Goal: Information Seeking & Learning: Understand process/instructions

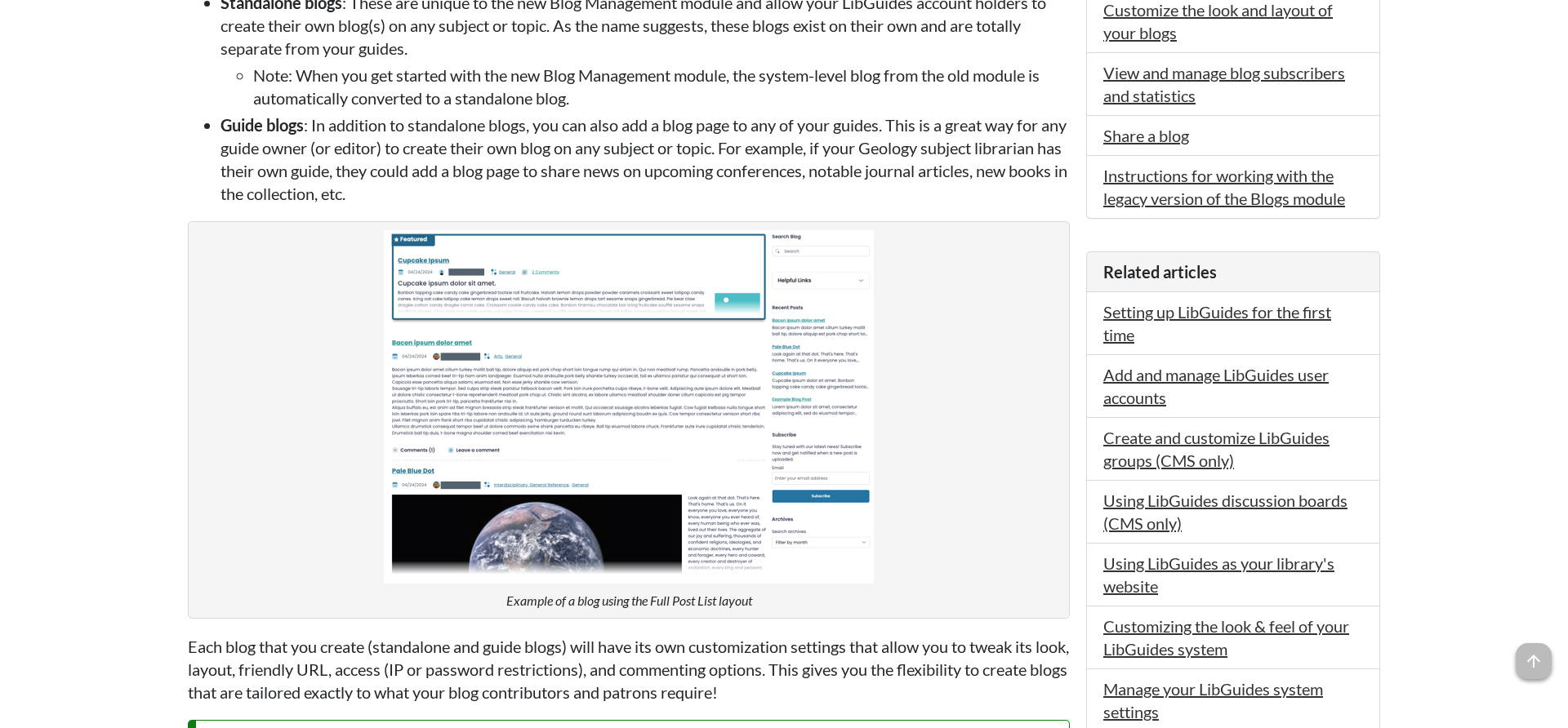
scroll to position [1166, 0]
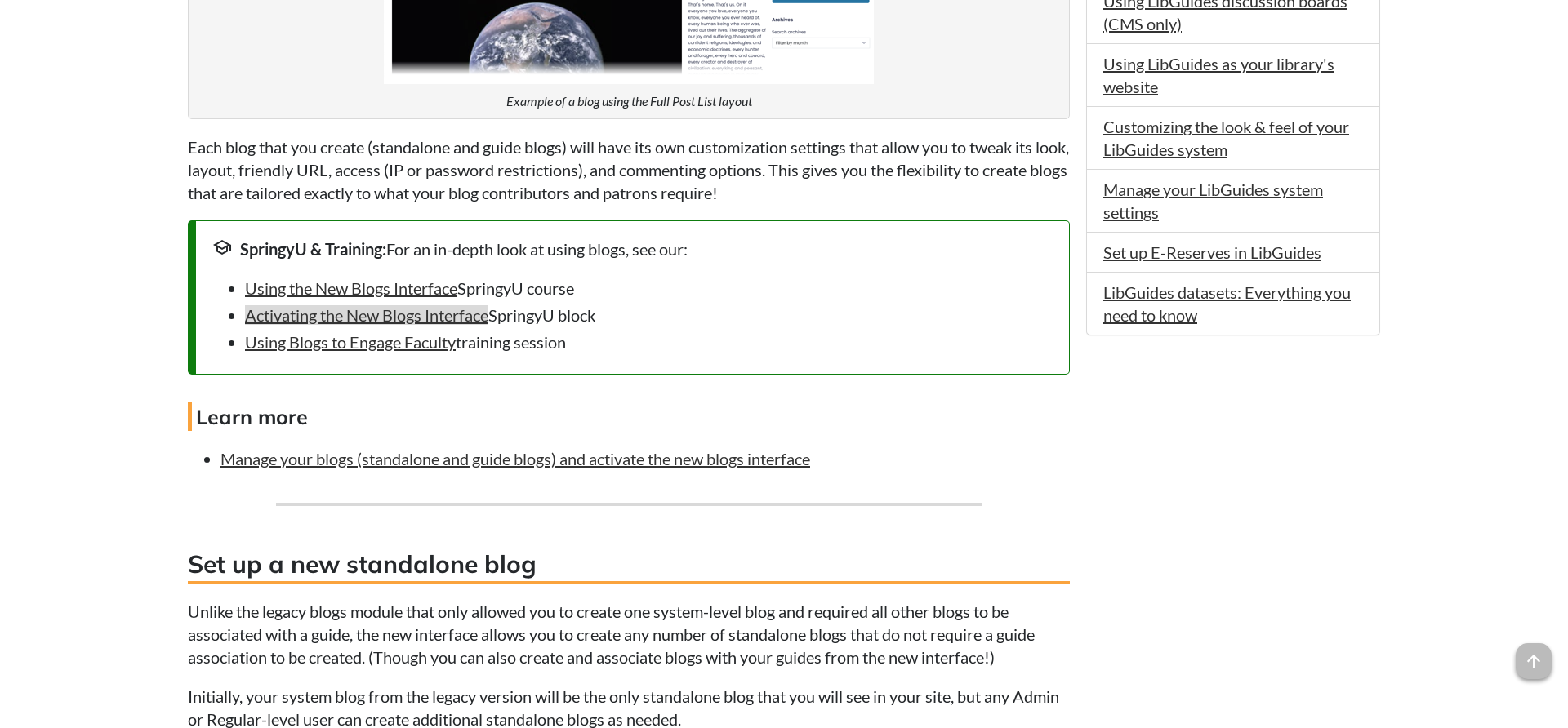
drag, startPoint x: 613, startPoint y: 324, endPoint x: 370, endPoint y: 334, distance: 243.2
click at [370, 327] on li "Activating the New Blogs Interface SpringyU block" at bounding box center [650, 314] width 808 height 22
click at [370, 325] on link "Activating the New Blogs Interface" at bounding box center [367, 315] width 243 height 19
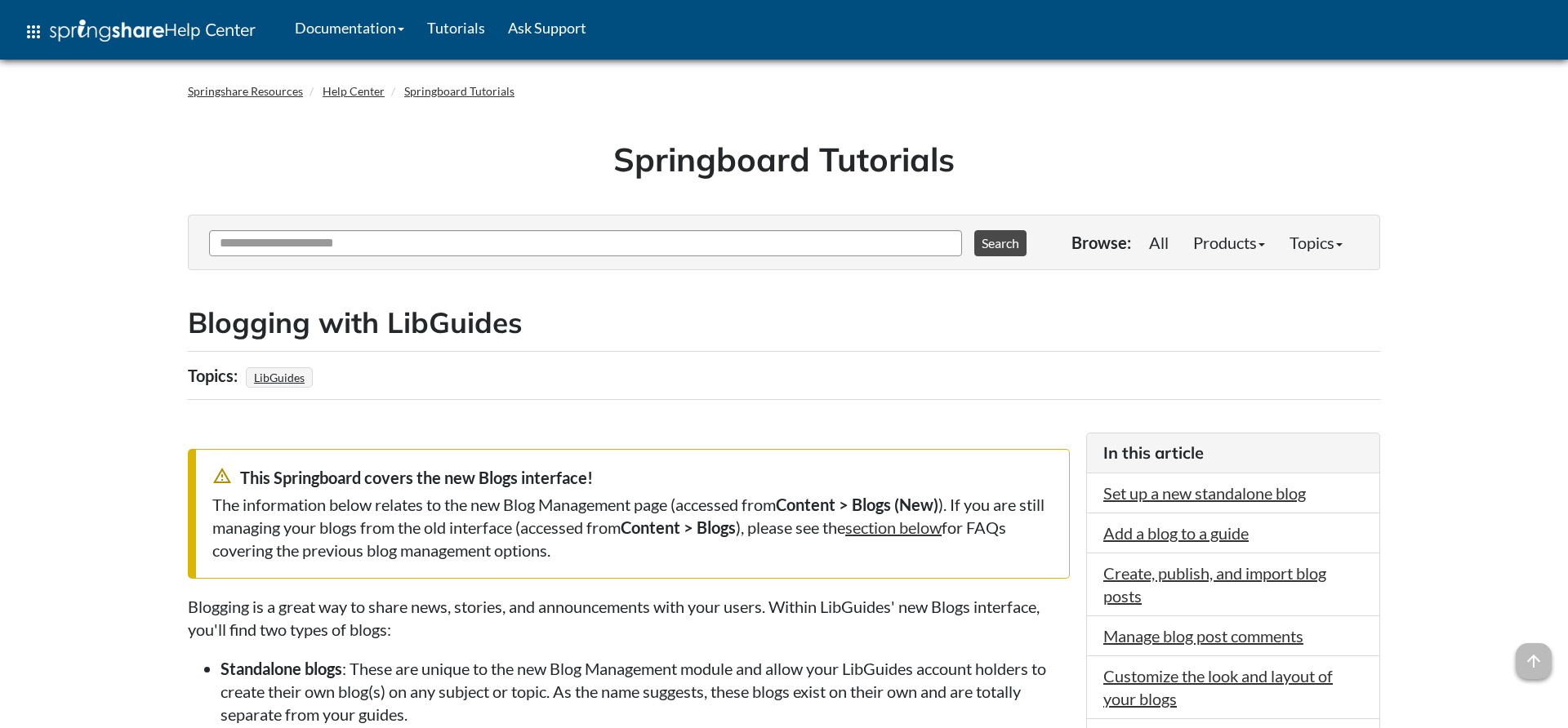
scroll to position [1166, 0]
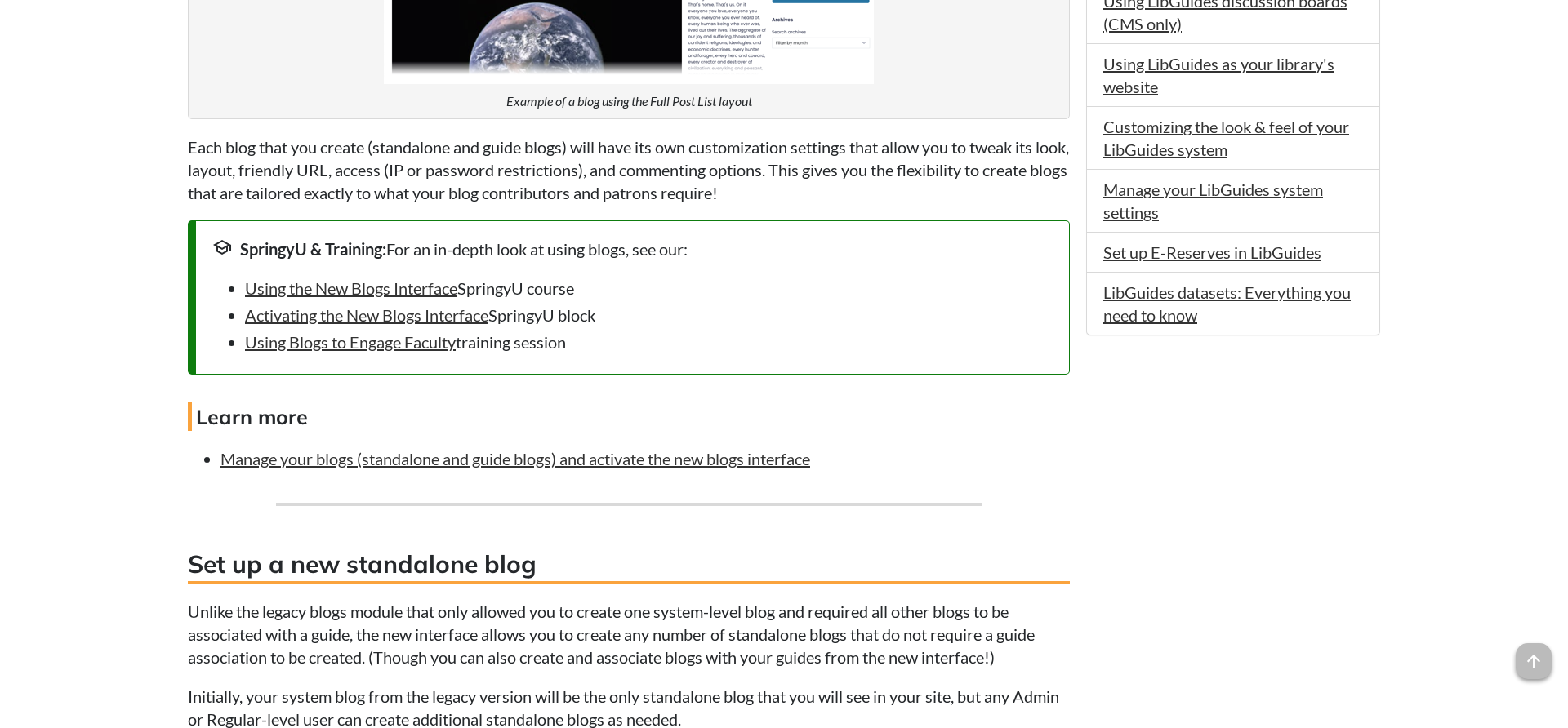
drag, startPoint x: 615, startPoint y: 329, endPoint x: 241, endPoint y: 337, distance: 374.1
click at [245, 327] on li "Activating the New Blogs Interface SpringyU block" at bounding box center [650, 314] width 808 height 22
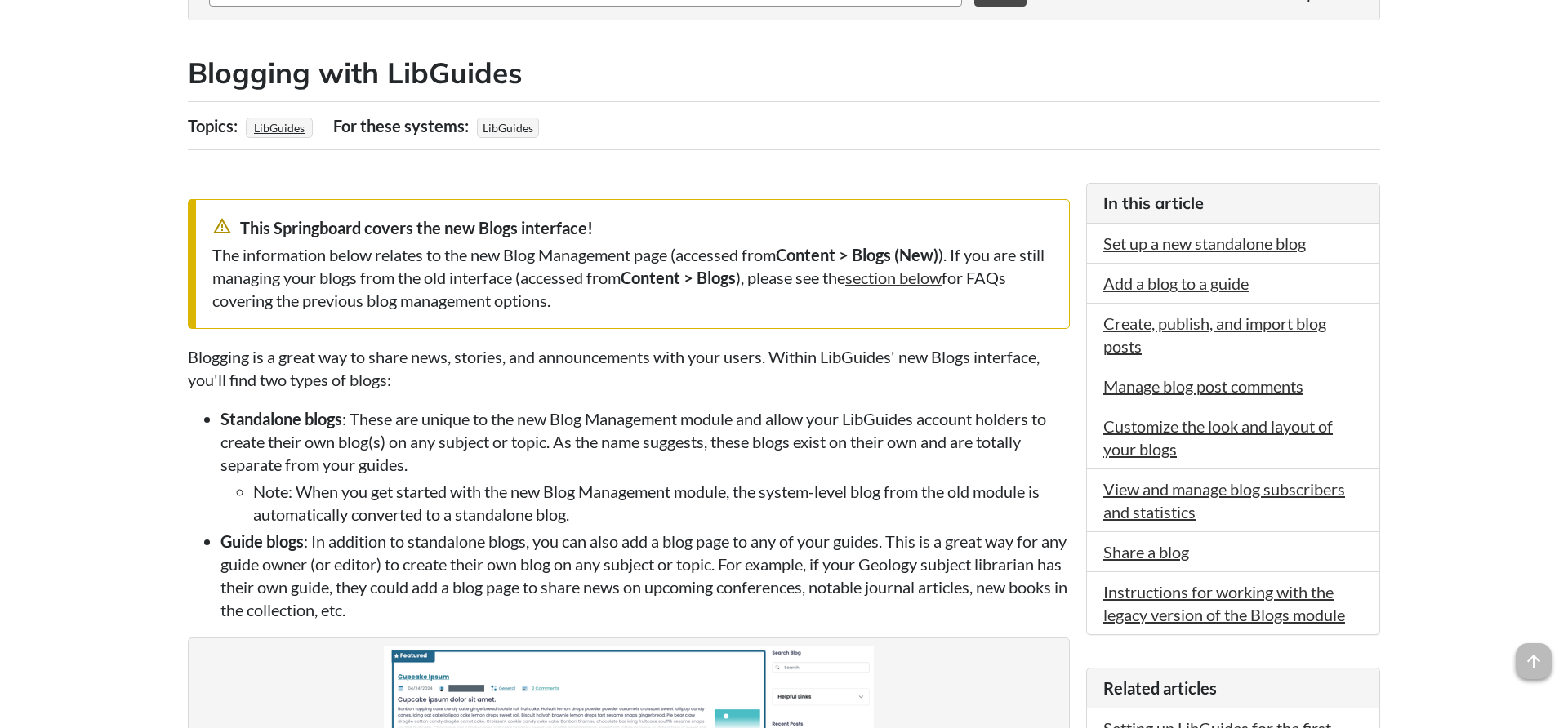
scroll to position [0, 0]
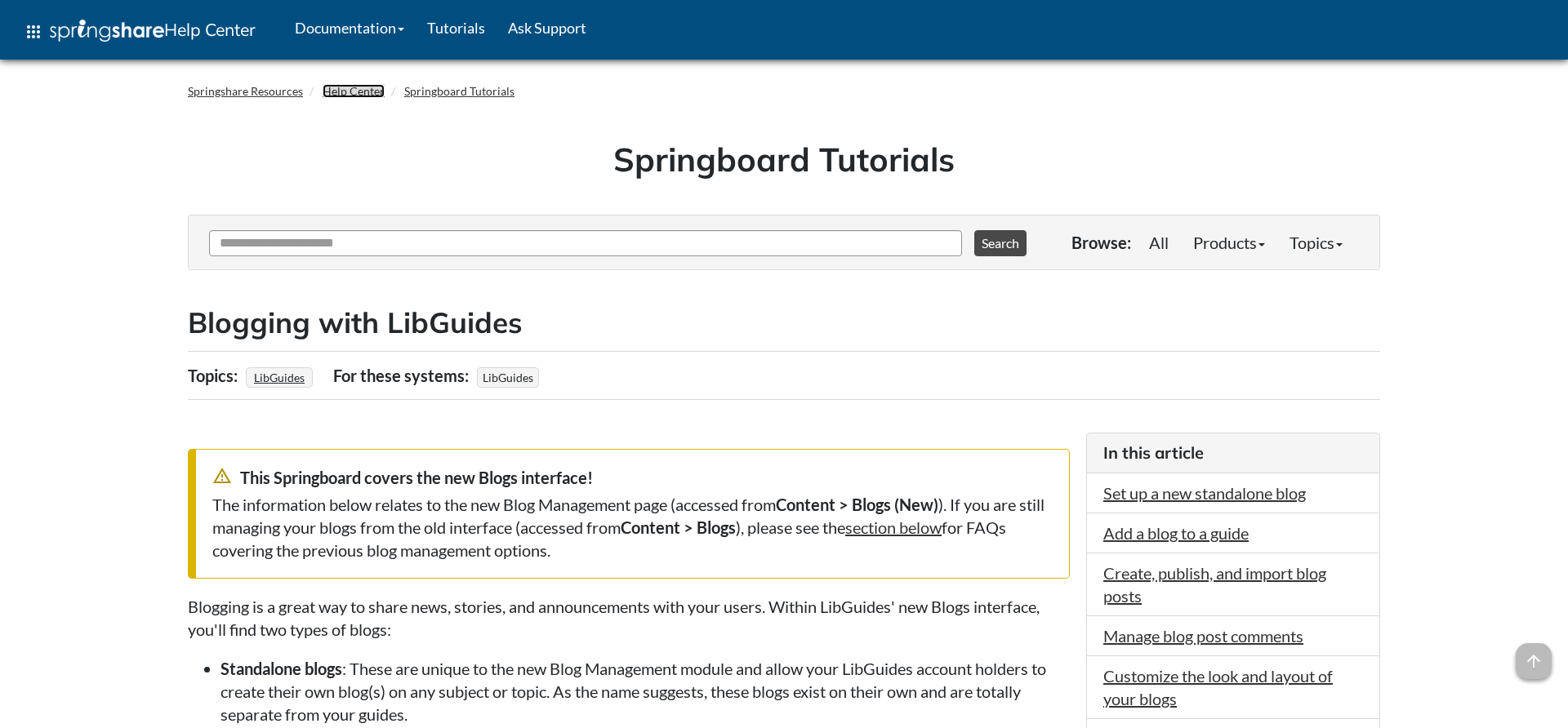
click at [364, 89] on link "Help Center" at bounding box center [354, 91] width 62 height 14
